Goal: Use online tool/utility: Utilize a website feature to perform a specific function

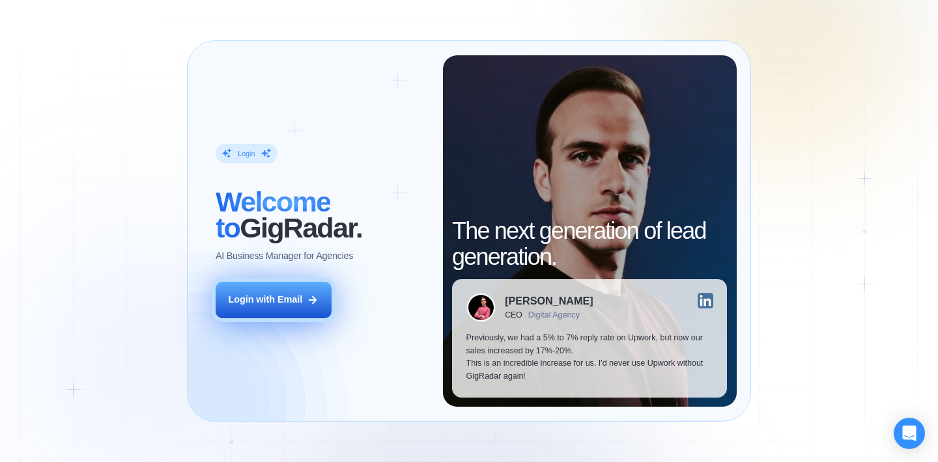
click at [303, 304] on button "Login with Email" at bounding box center [274, 300] width 116 height 36
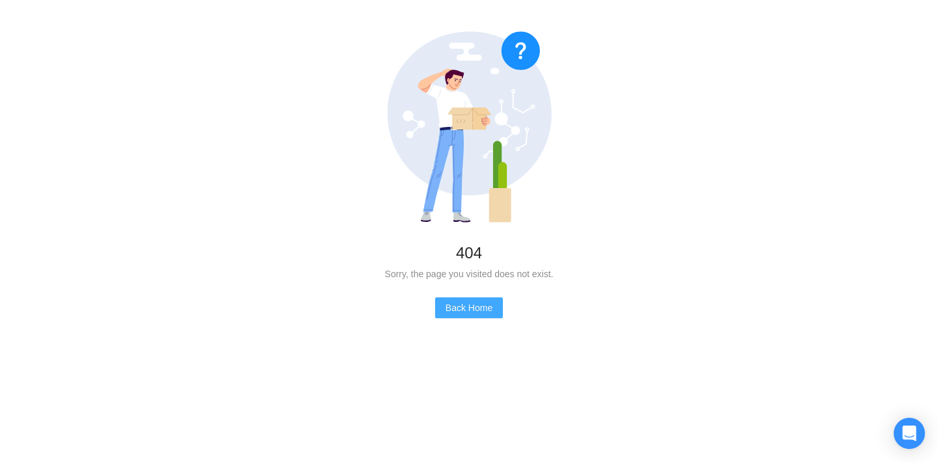
click at [477, 315] on button "Back Home" at bounding box center [469, 308] width 68 height 21
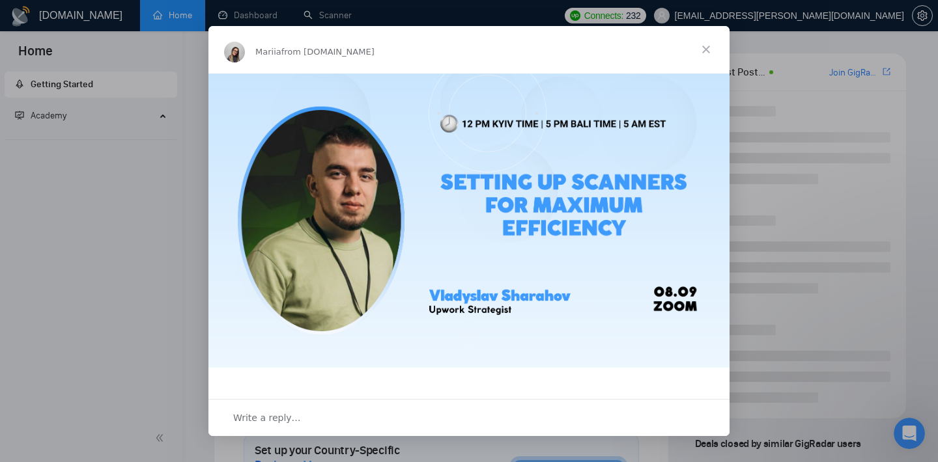
click at [701, 42] on span "Close" at bounding box center [705, 49] width 47 height 47
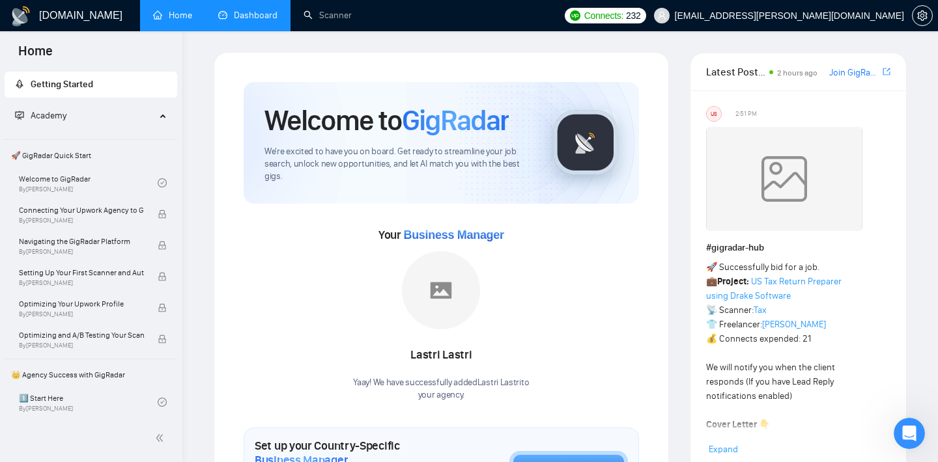
click at [239, 18] on link "Dashboard" at bounding box center [247, 15] width 59 height 11
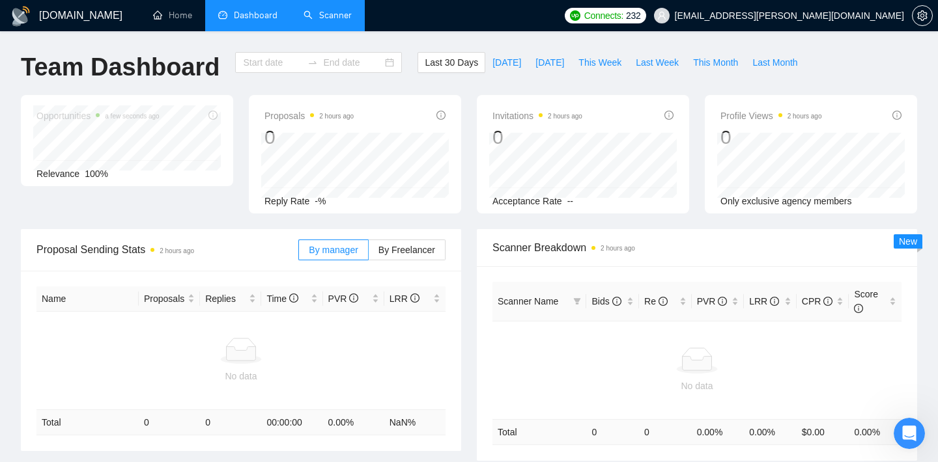
type input "[DATE]"
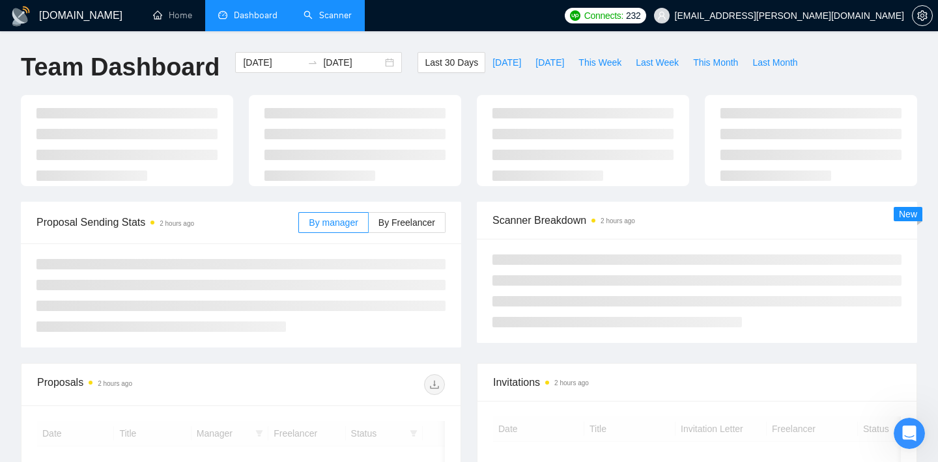
click at [344, 20] on link "Scanner" at bounding box center [327, 15] width 48 height 11
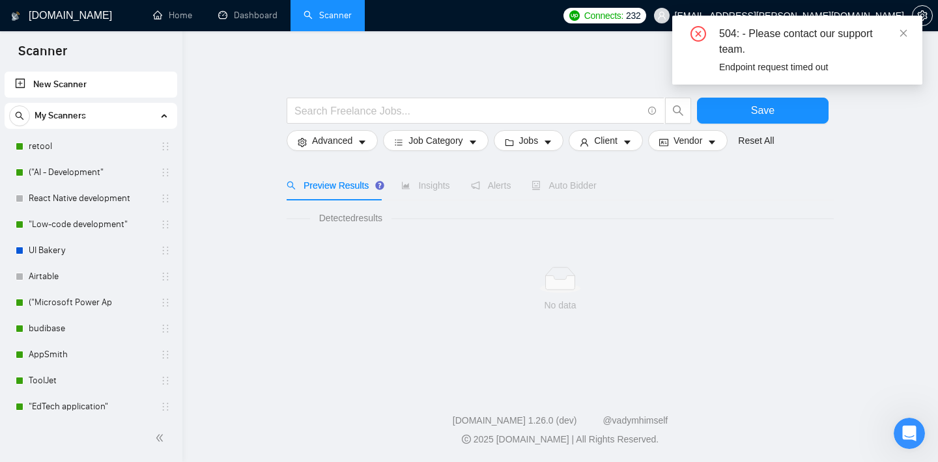
click at [908, 36] on div "504: - Please contact our support team. Endpoint request timed out" at bounding box center [797, 50] width 250 height 69
click at [906, 36] on icon "close" at bounding box center [903, 32] width 7 height 7
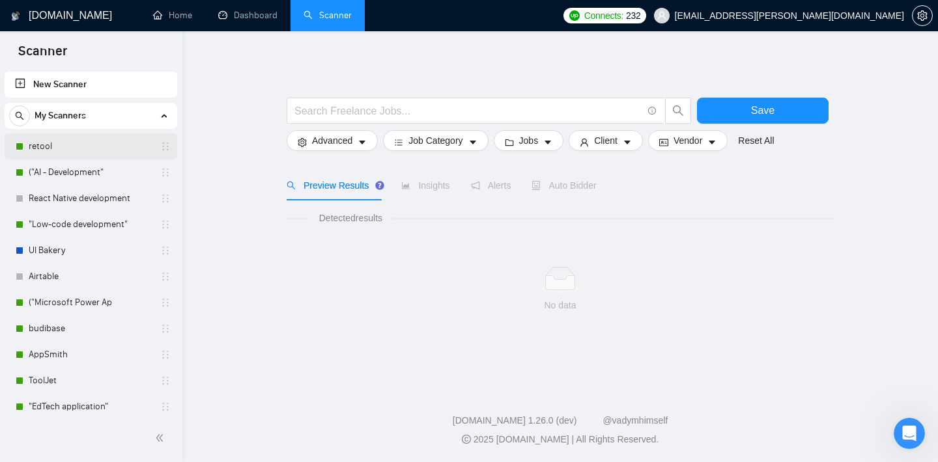
click at [95, 145] on link "retool" at bounding box center [91, 146] width 124 height 26
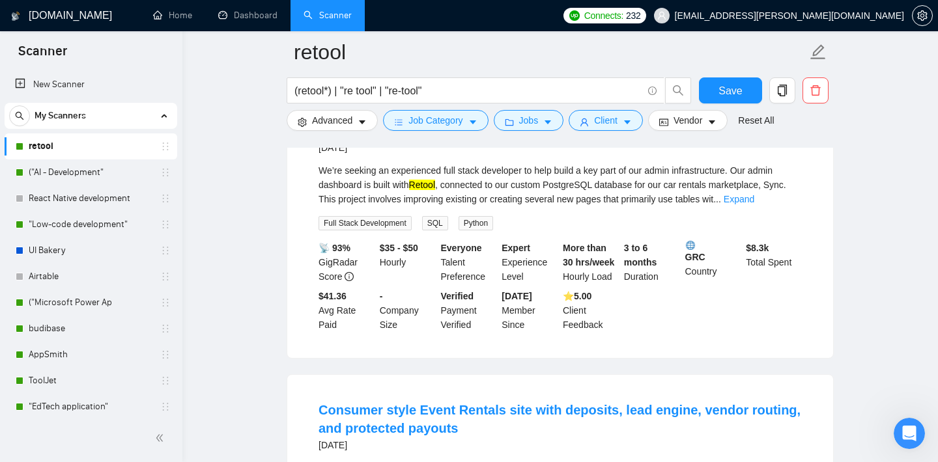
scroll to position [201, 0]
